Goal: Task Accomplishment & Management: Manage account settings

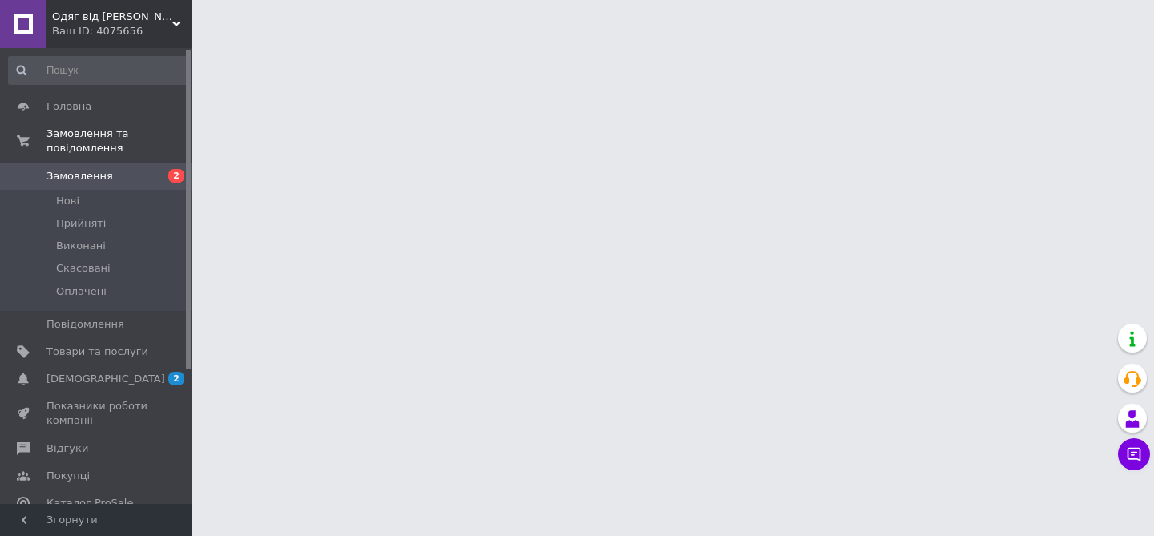
click at [98, 175] on span "Замовлення" at bounding box center [79, 176] width 66 height 14
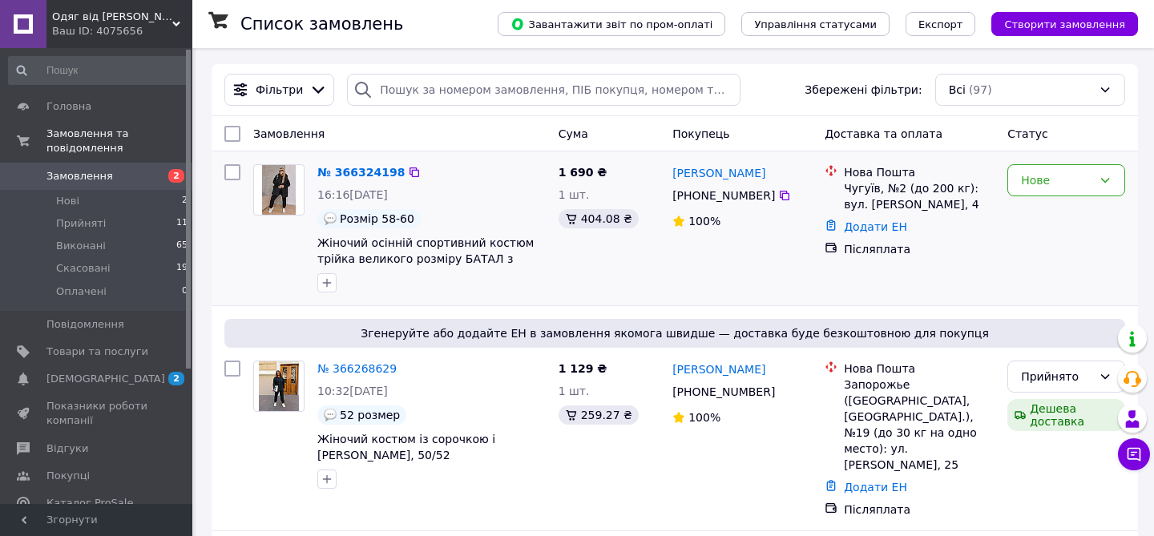
click at [415, 251] on span "Жіночий осінній спортивний костюм трійка великого розміру БАТАЛ з жилеткою" at bounding box center [431, 251] width 228 height 32
click at [411, 245] on span "Жіночий осінній спортивний костюм трійка великого розміру БАТАЛ з жилеткою" at bounding box center [425, 258] width 216 height 45
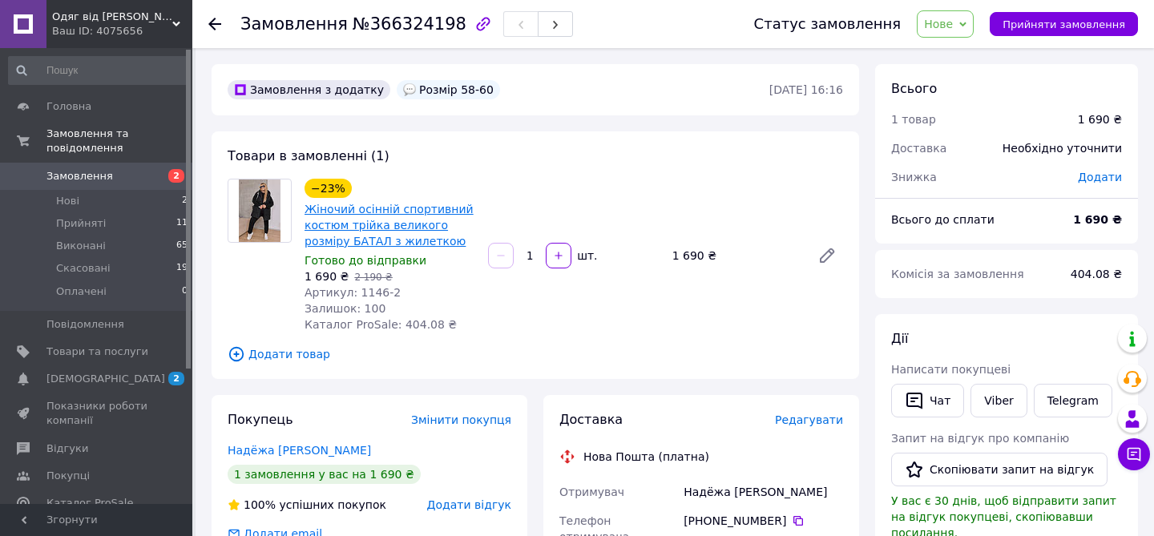
click at [391, 231] on link "Жіночий осінній спортивний костюм трійка великого розміру БАТАЛ з жилеткою" at bounding box center [388, 225] width 169 height 45
click at [364, 292] on span "Артикул: 1146-2" at bounding box center [352, 292] width 96 height 13
copy span "1146"
click at [84, 174] on span "Замовлення" at bounding box center [79, 176] width 66 height 14
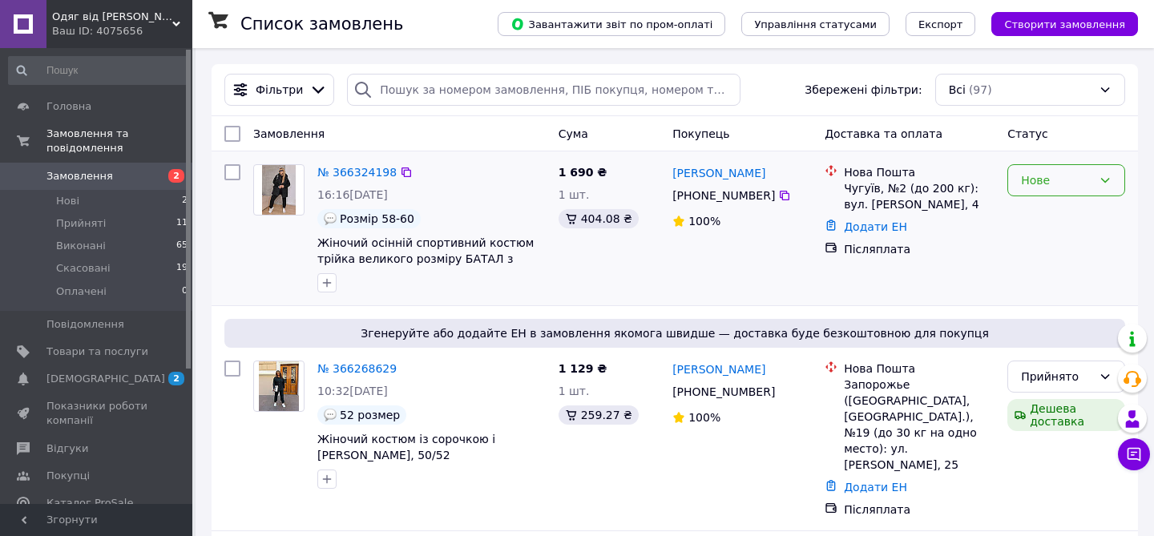
click at [1028, 179] on div "Нове" at bounding box center [1056, 180] width 71 height 18
click at [1036, 219] on li "Прийнято" at bounding box center [1066, 214] width 116 height 29
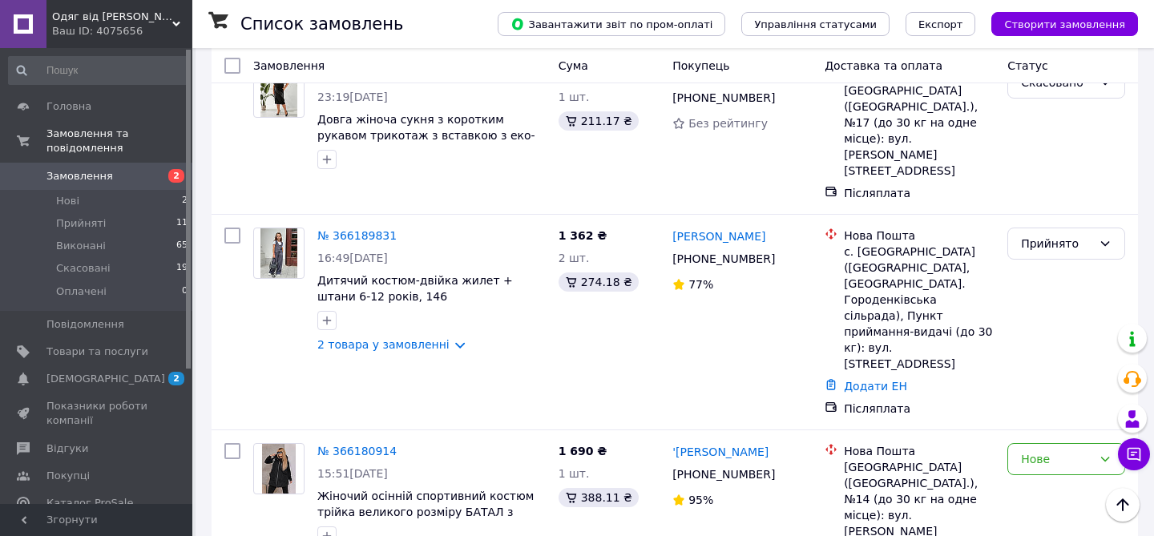
scroll to position [849, 0]
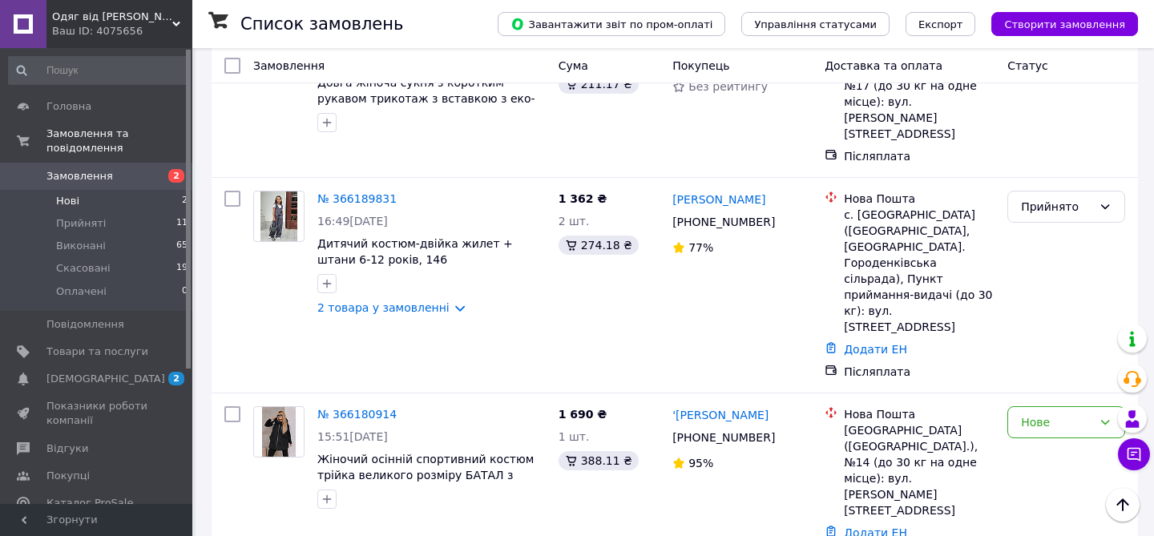
click at [84, 199] on li "Нові 2" at bounding box center [98, 201] width 197 height 22
